Goal: Transaction & Acquisition: Purchase product/service

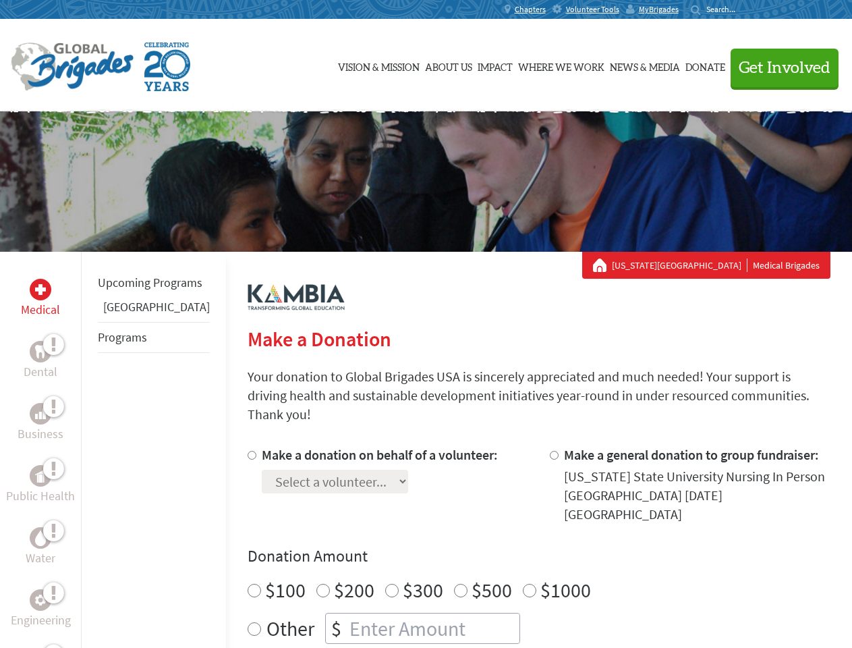
click at [745, 9] on div "Search for:" at bounding box center [718, 9] width 54 height 11
click at [778, 67] on span "Get Involved" at bounding box center [785, 68] width 92 height 16
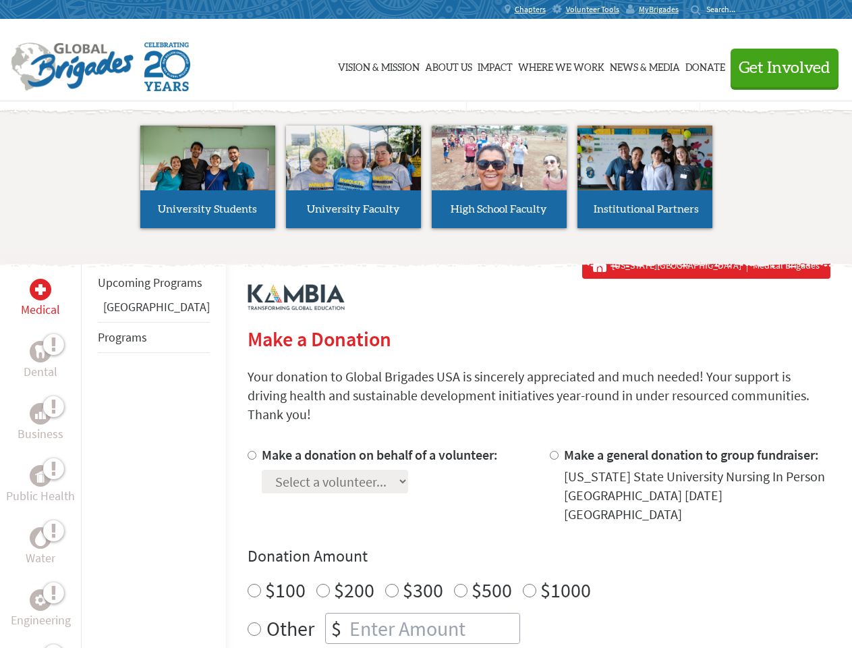
click at [426, 181] on li "High School Faculty" at bounding box center [499, 177] width 146 height 124
click at [90, 449] on div "Upcoming Programs Panama Programs" at bounding box center [153, 576] width 145 height 648
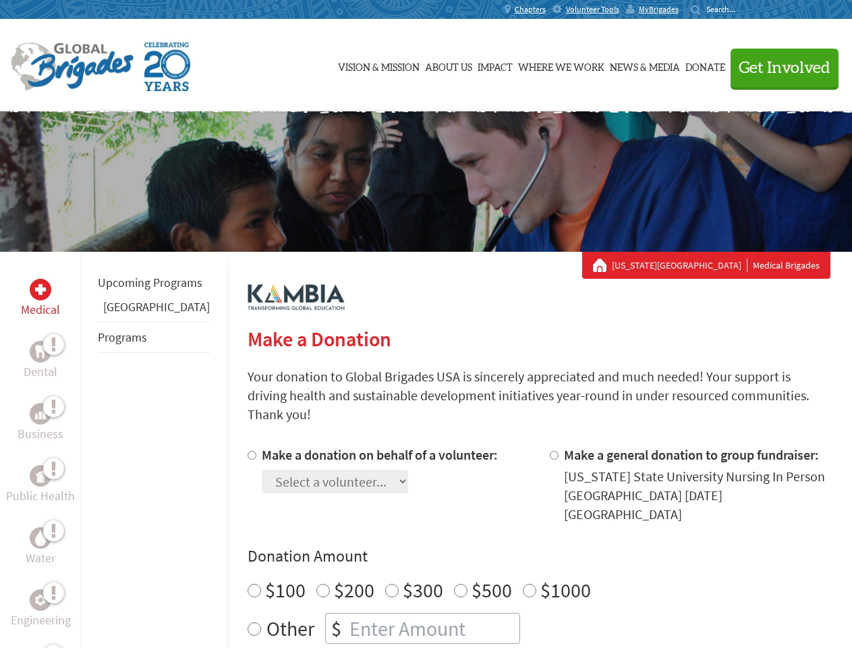
click at [517, 545] on div "Donation Amount $100 $200 $300 $500 $1000 Other $" at bounding box center [539, 594] width 583 height 98
click at [248, 451] on input "Make a donation on behalf of a volunteer:" at bounding box center [252, 455] width 9 height 9
radio input "true"
click at [550, 451] on input "Make a general donation to group fundraiser:" at bounding box center [554, 455] width 9 height 9
radio input "true"
